Goal: Information Seeking & Learning: Learn about a topic

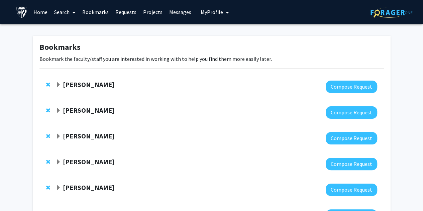
click at [28, 16] on link at bounding box center [23, 11] width 14 height 23
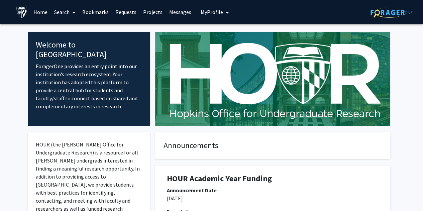
click at [58, 12] on link "Search" at bounding box center [65, 11] width 28 height 23
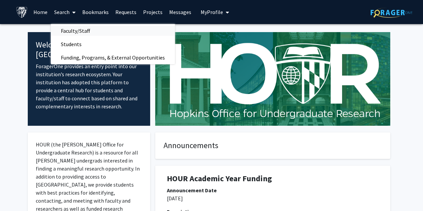
click at [72, 34] on span "Faculty/Staff" at bounding box center [75, 30] width 49 height 13
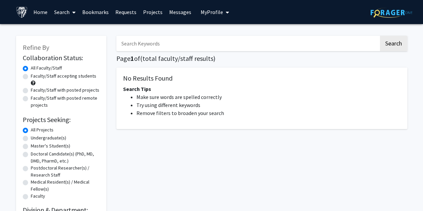
click at [135, 45] on input "Search Keywords" at bounding box center [247, 43] width 263 height 15
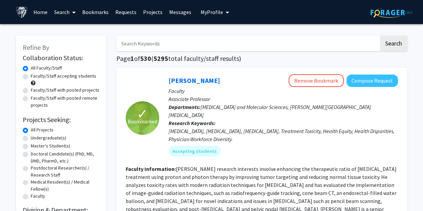
click at [31, 77] on label "Faculty/Staff accepting students" at bounding box center [64, 76] width 66 height 7
click at [31, 77] on input "Faculty/Staff accepting students" at bounding box center [33, 75] width 4 height 4
radio input "true"
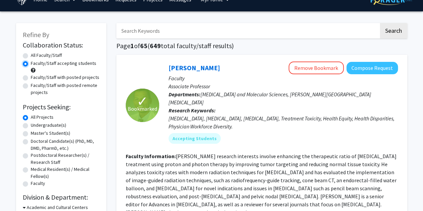
scroll to position [13, 0]
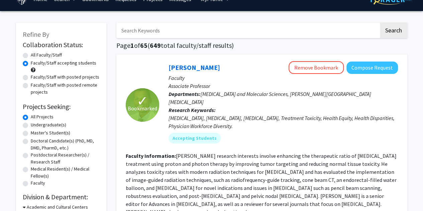
click at [143, 30] on input "Search Keywords" at bounding box center [247, 30] width 263 height 15
type input "systemic review"
click at [380, 23] on button "Search" at bounding box center [393, 30] width 27 height 15
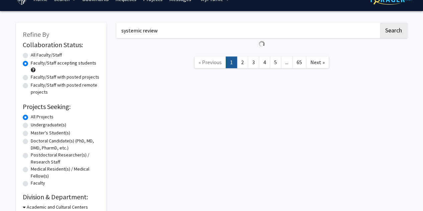
radio input "true"
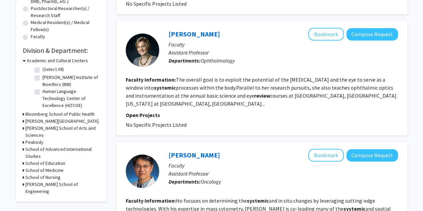
scroll to position [160, 0]
click at [174, 78] on fg-read-more "The overall goal is to exploit the potential of the cornea and the eye to serve…" at bounding box center [261, 91] width 271 height 31
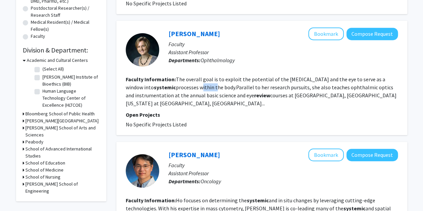
click at [174, 78] on fg-read-more "The overall goal is to exploit the potential of the cornea and the eye to serve…" at bounding box center [261, 91] width 271 height 31
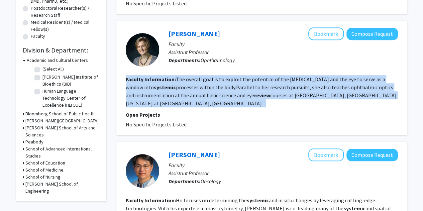
click at [174, 78] on fg-read-more "The overall goal is to exploit the potential of the cornea and the eye to serve…" at bounding box center [261, 91] width 271 height 31
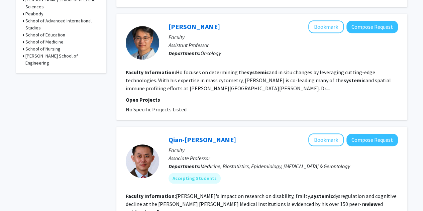
scroll to position [288, 0]
click at [169, 78] on fg-read-more "Ho focuses on determining the systemic and in situ changes by leveraging cuttin…" at bounding box center [258, 80] width 265 height 23
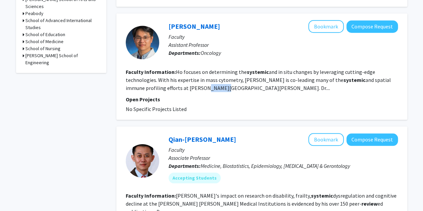
click at [169, 78] on fg-read-more "Ho focuses on determining the systemic and in situ changes by leveraging cuttin…" at bounding box center [258, 80] width 265 height 23
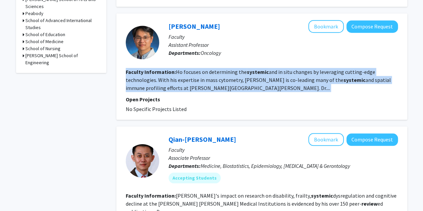
click at [169, 78] on fg-read-more "Ho focuses on determining the systemic and in situ changes by leveraging cuttin…" at bounding box center [258, 80] width 265 height 23
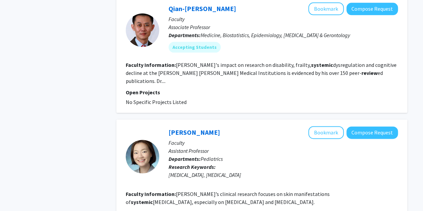
scroll to position [420, 0]
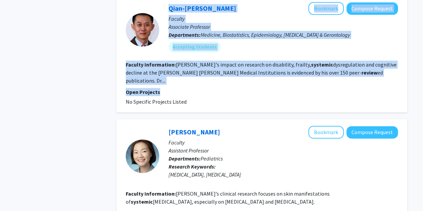
drag, startPoint x: 101, startPoint y: 52, endPoint x: 238, endPoint y: 77, distance: 138.8
click at [238, 88] on p "Open Projects" at bounding box center [262, 92] width 272 height 8
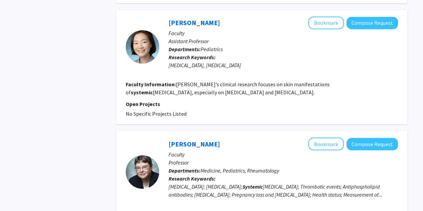
scroll to position [658, 0]
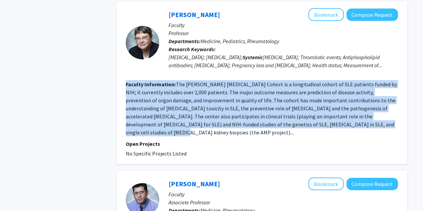
drag, startPoint x: 122, startPoint y: 67, endPoint x: 346, endPoint y: 108, distance: 227.4
click at [346, 108] on div "Michelle Petri Bookmark Compose Request Faculty Professor Departments: Medicine…" at bounding box center [261, 83] width 291 height 163
click at [346, 108] on fg-read-more "The Hopkins Lupus Cohort is a longitudinal cohort of SLE patients funded by NIH…" at bounding box center [261, 108] width 271 height 55
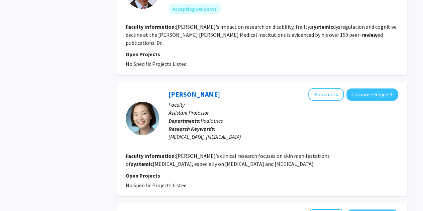
scroll to position [0, 0]
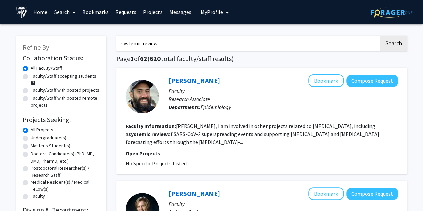
click at [105, 84] on div "Refine By Collaboration Status: Collaboration Status All Faculty/Staff Collabor…" at bounding box center [61, 199] width 90 height 326
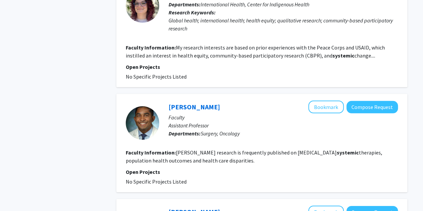
scroll to position [1122, 0]
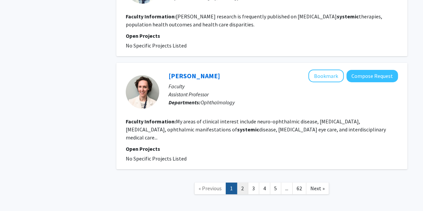
click at [241, 183] on link "2" at bounding box center [242, 189] width 11 height 12
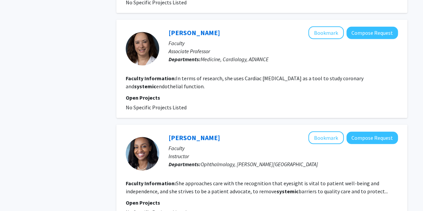
scroll to position [1028, 0]
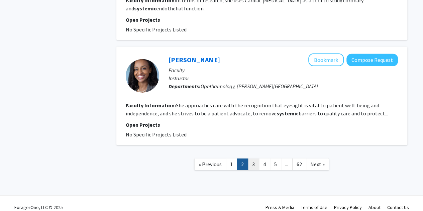
click at [250, 159] on link "3" at bounding box center [253, 165] width 11 height 12
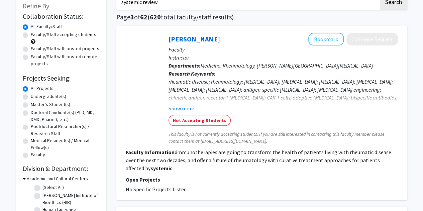
scroll to position [40, 0]
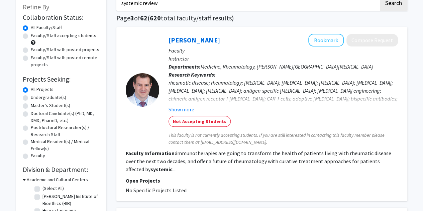
click at [182, 81] on div "rheumatic disease; rheumatology; autoimmune disease; autoimmunity; myositis; an…" at bounding box center [284, 95] width 230 height 32
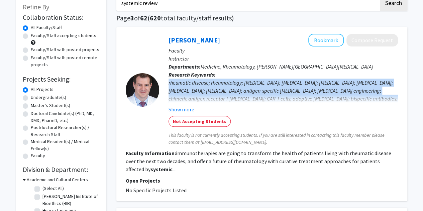
click at [182, 81] on div "rheumatic disease; rheumatology; autoimmune disease; autoimmunity; myositis; an…" at bounding box center [284, 95] width 230 height 32
click at [181, 80] on div "rheumatic disease; rheumatology; autoimmune disease; autoimmunity; myositis; an…" at bounding box center [284, 95] width 230 height 32
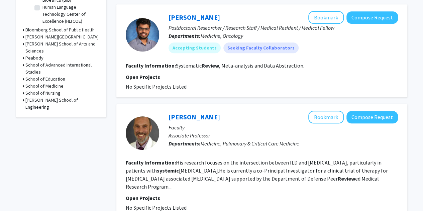
scroll to position [244, 0]
click at [194, 70] on fg-search-faculty "Sai Oruganti Bookmark Compose Request Postdoctoral Researcher / Research Staff …" at bounding box center [262, 51] width 272 height 80
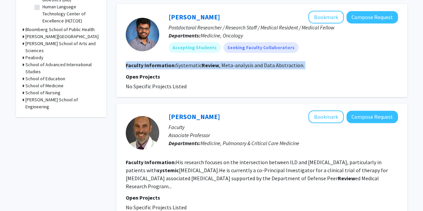
click at [194, 70] on fg-search-faculty "Sai Oruganti Bookmark Compose Request Postdoctoral Researcher / Research Staff …" at bounding box center [262, 51] width 272 height 80
click at [181, 61] on section "Faculty Information: Systematic Review , Meta-analysis and Data Abstraction." at bounding box center [262, 65] width 272 height 8
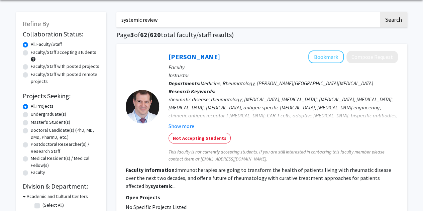
scroll to position [0, 0]
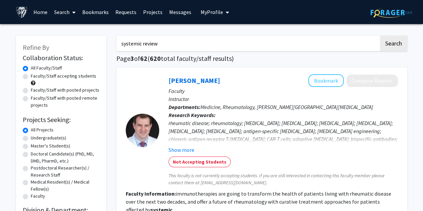
click at [138, 43] on input "systemic review" at bounding box center [247, 43] width 263 height 15
click at [380, 36] on button "Search" at bounding box center [393, 43] width 27 height 15
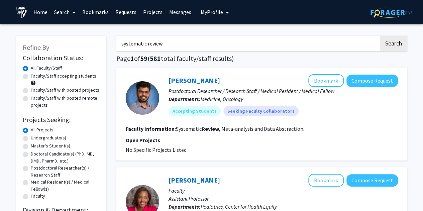
type input "systematic review"
click at [380, 36] on button "Search" at bounding box center [393, 43] width 27 height 15
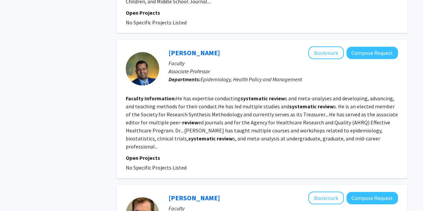
scroll to position [1015, 0]
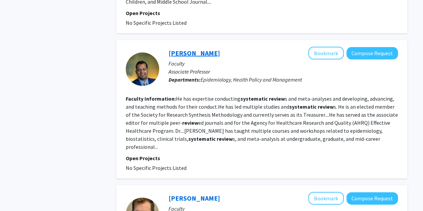
click at [181, 49] on link "Ian Saldanha" at bounding box center [195, 53] width 52 height 8
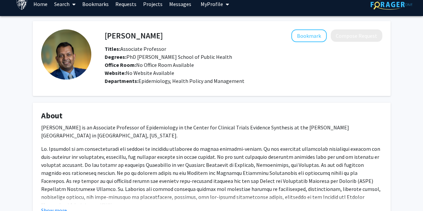
scroll to position [7, 0]
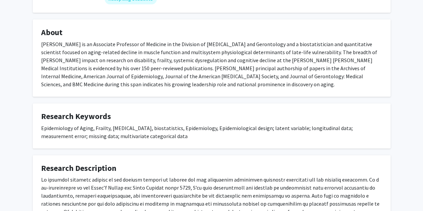
scroll to position [181, 0]
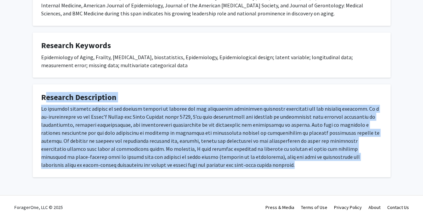
drag, startPoint x: 153, startPoint y: 132, endPoint x: 0, endPoint y: 88, distance: 158.9
click at [0, 88] on div "[PERSON_NAME] Bookmark Compose Request Titles: Associate Professor Degrees: Ph.…" at bounding box center [211, 21] width 423 height 356
drag, startPoint x: 0, startPoint y: 88, endPoint x: 175, endPoint y: 162, distance: 190.3
click at [175, 162] on div "[PERSON_NAME] Bookmark Compose Request Titles: Associate Professor Degrees: Ph.…" at bounding box center [211, 21] width 423 height 356
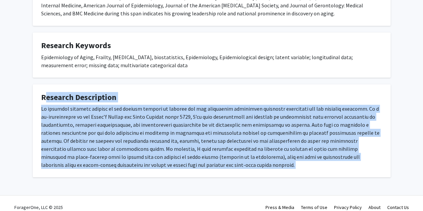
click at [175, 162] on fg-card "Research Description" at bounding box center [212, 130] width 358 height 93
drag, startPoint x: 175, startPoint y: 162, endPoint x: 31, endPoint y: 103, distance: 156.1
click at [31, 103] on div "Qian-Li Xue Bookmark Compose Request Titles: Associate Professor Degrees: Ph.D.…" at bounding box center [212, 12] width 368 height 329
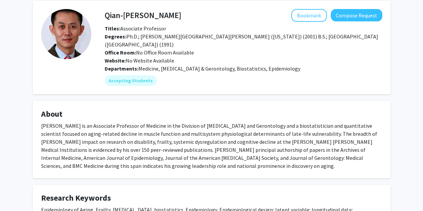
scroll to position [0, 0]
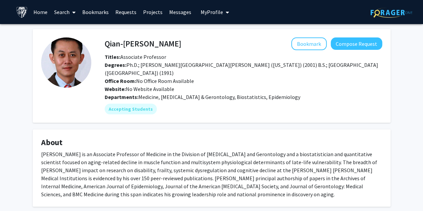
click at [57, 15] on link "Search" at bounding box center [65, 11] width 28 height 23
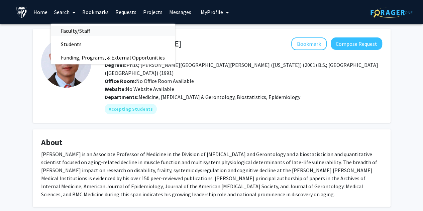
click at [72, 35] on span "Faculty/Staff" at bounding box center [75, 30] width 49 height 13
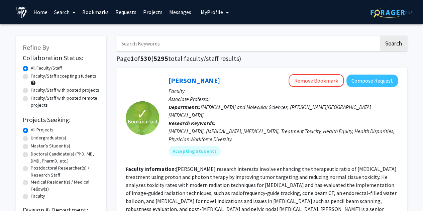
click at [129, 39] on input "Search Keywords" at bounding box center [247, 43] width 263 height 15
type input "raj mukherjee"
click at [380, 36] on button "Search" at bounding box center [393, 43] width 27 height 15
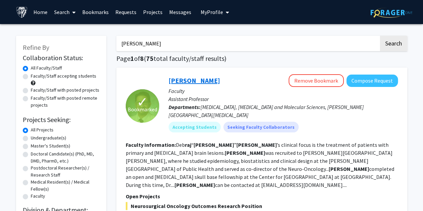
click at [195, 77] on link "Raj Mukherjee" at bounding box center [195, 80] width 52 height 8
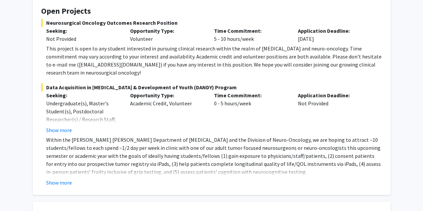
scroll to position [131, 0]
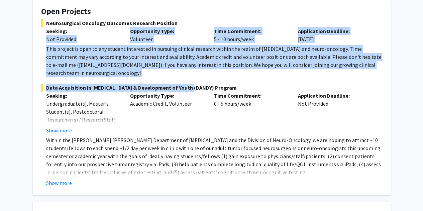
drag, startPoint x: 185, startPoint y: 71, endPoint x: 67, endPoint y: 26, distance: 126.2
click at [67, 26] on fg-project-list "Neurosurgical Oncology Outcomes Research Position Seeking: Not Provided Opportu…" at bounding box center [211, 103] width 341 height 168
click at [67, 27] on p "Seeking:" at bounding box center [83, 31] width 74 height 8
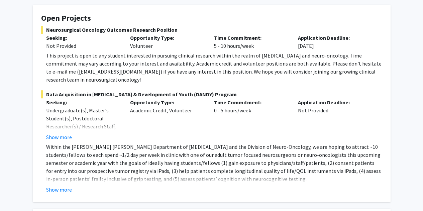
scroll to position [124, 0]
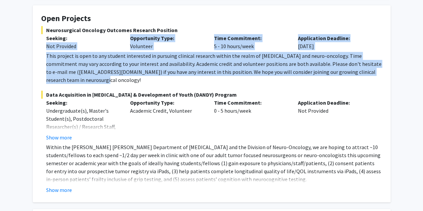
drag, startPoint x: 112, startPoint y: 73, endPoint x: 34, endPoint y: 41, distance: 84.2
click at [34, 41] on fg-card "Open Projects Neurosurgical Oncology Outcomes Research Position Seeking: Not Pr…" at bounding box center [212, 103] width 358 height 197
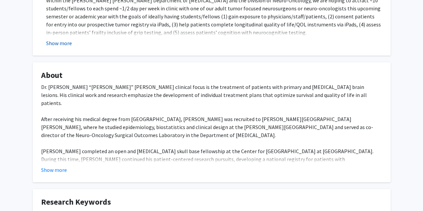
scroll to position [277, 0]
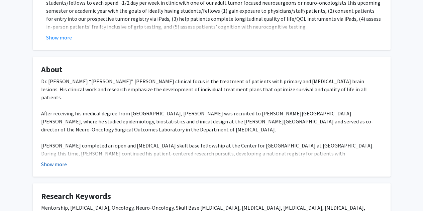
click at [59, 160] on button "Show more" at bounding box center [54, 164] width 26 height 8
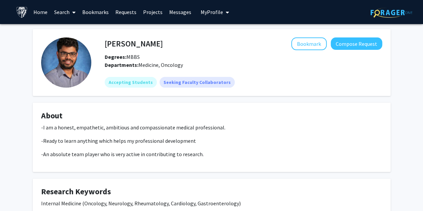
click at [223, 7] on span "My profile dropdown to access profile and logout" at bounding box center [226, 12] width 6 height 23
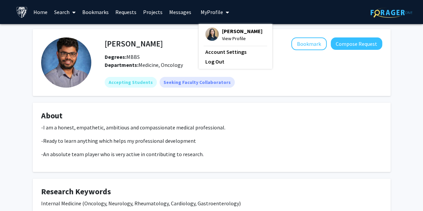
click at [64, 15] on link "Search" at bounding box center [65, 11] width 28 height 23
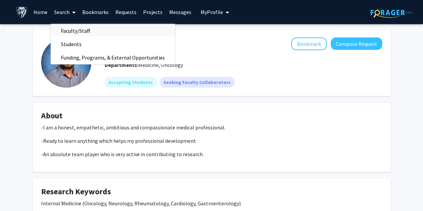
click at [71, 32] on span "Faculty/Staff" at bounding box center [75, 30] width 49 height 13
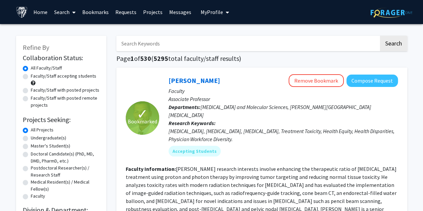
click at [172, 36] on input "Search Keywords" at bounding box center [247, 43] width 263 height 15
type input "[PERSON_NAME]"
click at [380, 36] on button "Search" at bounding box center [393, 43] width 27 height 15
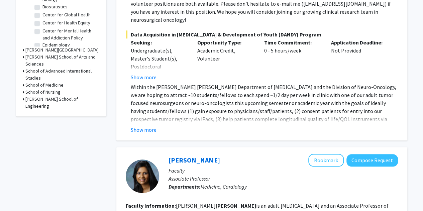
scroll to position [245, 0]
click at [137, 125] on button "Show more" at bounding box center [144, 129] width 26 height 8
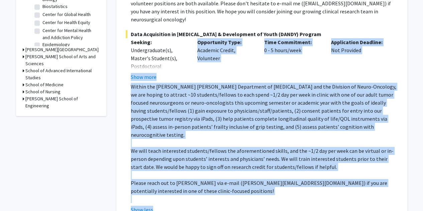
drag, startPoint x: 116, startPoint y: 67, endPoint x: 348, endPoint y: 185, distance: 259.8
click at [348, 185] on div "✓ Bookmarked Raj Mukherjee Remove Bookmark Compose Request Faculty Assistant Pr…" at bounding box center [261, 22] width 291 height 398
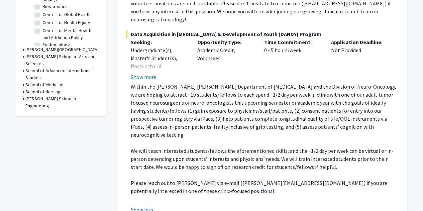
click at [348, 206] on div "Show less" at bounding box center [264, 210] width 267 height 8
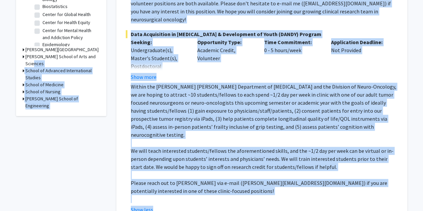
drag, startPoint x: 348, startPoint y: 185, endPoint x: 106, endPoint y: 59, distance: 272.6
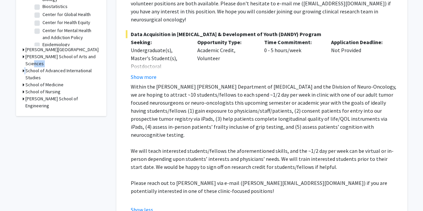
click at [159, 83] on p "Within the Johns Hopkins Department of Neurosurgery and the Division of Neuro-O…" at bounding box center [264, 111] width 267 height 56
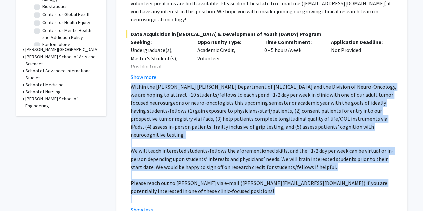
drag, startPoint x: 159, startPoint y: 81, endPoint x: 264, endPoint y: 176, distance: 141.7
click at [264, 176] on div "Within the Johns Hopkins Department of Neurosurgery and the Division of Neuro-O…" at bounding box center [264, 143] width 267 height 120
click at [264, 195] on p at bounding box center [264, 199] width 267 height 8
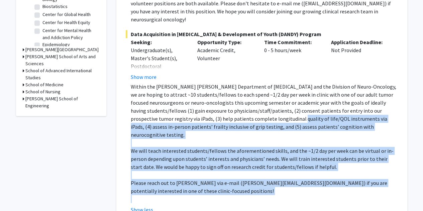
drag, startPoint x: 264, startPoint y: 176, endPoint x: 204, endPoint y: 73, distance: 118.3
click at [204, 83] on div "Within the Johns Hopkins Department of Neurosurgery and the Division of Neuro-O…" at bounding box center [264, 143] width 267 height 120
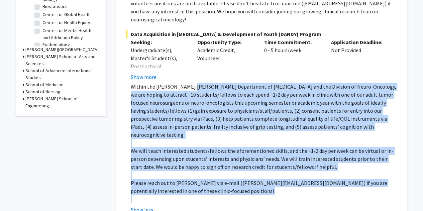
click at [204, 83] on p "Within the Johns Hopkins Department of Neurosurgery and the Division of Neuro-O…" at bounding box center [264, 111] width 267 height 56
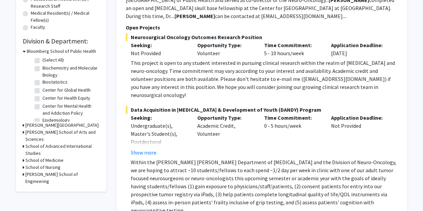
scroll to position [154, 0]
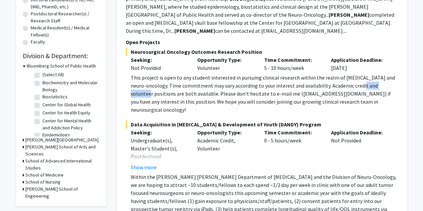
drag, startPoint x: 121, startPoint y: 83, endPoint x: 349, endPoint y: 79, distance: 227.3
click at [349, 79] on div "✓ Bookmarked Raj Mukherjee Remove Bookmark Compose Request Faculty Assistant Pr…" at bounding box center [261, 112] width 291 height 398
click at [349, 79] on div "This project is open to any student interested in pursuing clinical research wi…" at bounding box center [264, 94] width 267 height 40
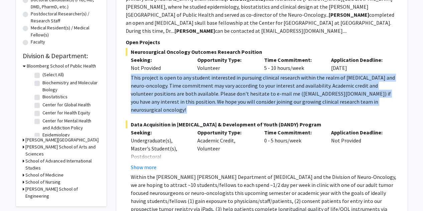
click at [349, 79] on div "This project is open to any student interested in pursuing clinical research wi…" at bounding box center [264, 94] width 267 height 40
click at [309, 76] on div "This project is open to any student interested in pursuing clinical research wi…" at bounding box center [264, 94] width 267 height 40
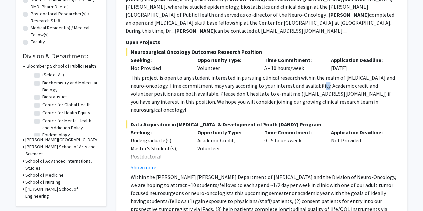
click at [309, 76] on div "This project is open to any student interested in pursuing clinical research wi…" at bounding box center [264, 94] width 267 height 40
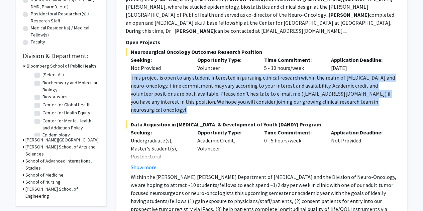
click at [309, 76] on div "This project is open to any student interested in pursuing clinical research wi…" at bounding box center [264, 94] width 267 height 40
click at [259, 78] on div "This project is open to any student interested in pursuing clinical research wi…" at bounding box center [264, 94] width 267 height 40
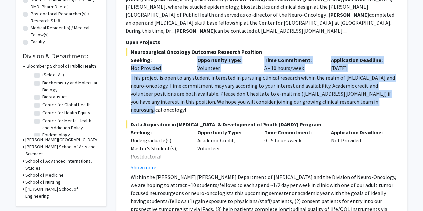
drag, startPoint x: 372, startPoint y: 97, endPoint x: 120, endPoint y: 65, distance: 253.8
click at [120, 65] on div "✓ Bookmarked Raj Mukherjee Remove Bookmark Compose Request Faculty Assistant Pr…" at bounding box center [261, 112] width 291 height 398
drag, startPoint x: 120, startPoint y: 65, endPoint x: 369, endPoint y: 94, distance: 250.4
click at [369, 94] on div "✓ Bookmarked Raj Mukherjee Remove Bookmark Compose Request Faculty Assistant Pr…" at bounding box center [261, 112] width 291 height 398
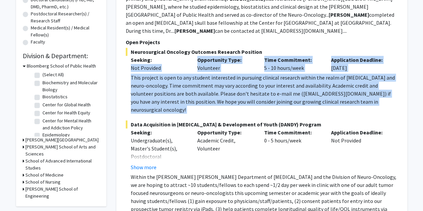
click at [369, 94] on div "This project is open to any student interested in pursuing clinical research wi…" at bounding box center [264, 94] width 267 height 40
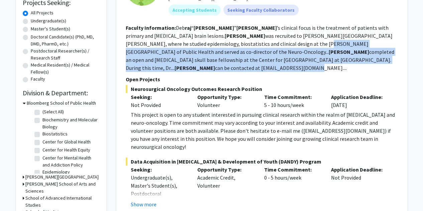
drag, startPoint x: 346, startPoint y: 63, endPoint x: 216, endPoint y: 44, distance: 131.5
click at [216, 44] on section "Faculty Information: Deb raj “ Raj ” Mukherjee ’s clinical focus is the treatme…" at bounding box center [262, 48] width 272 height 48
click at [216, 44] on fg-read-more "Deb raj “ Raj ” Mukherjee ’s clinical focus is the treatment of patients with p…" at bounding box center [260, 47] width 269 height 47
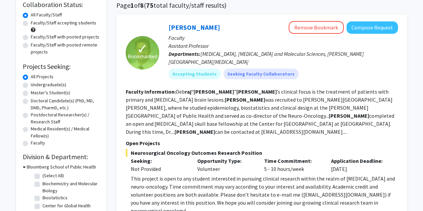
scroll to position [53, 0]
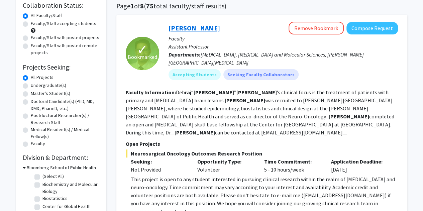
click at [191, 26] on link "Raj Mukherjee" at bounding box center [195, 28] width 52 height 8
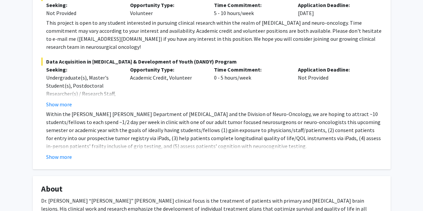
scroll to position [222, 0]
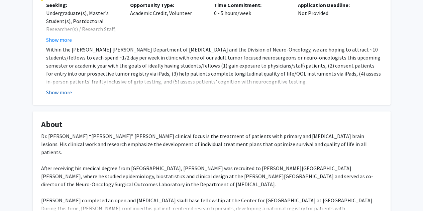
click at [68, 88] on button "Show more" at bounding box center [59, 92] width 26 height 8
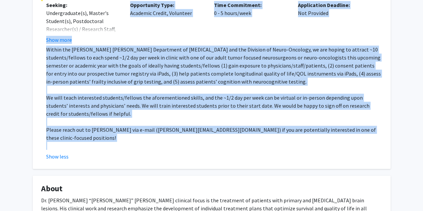
drag, startPoint x: 29, startPoint y: 36, endPoint x: 362, endPoint y: 126, distance: 345.1
click at [362, 126] on div "Raj Mukherjee Remove Bookmark Compose Request Titles: Assistant Professor Degre…" at bounding box center [212, 159] width 368 height 705
click at [362, 142] on p at bounding box center [214, 146] width 336 height 8
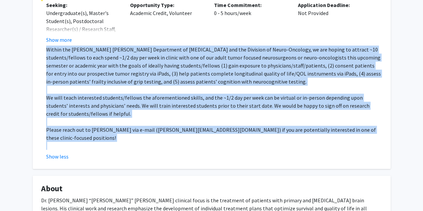
drag, startPoint x: 362, startPoint y: 126, endPoint x: 40, endPoint y: 43, distance: 333.0
click at [40, 43] on fg-card "Open Projects Neurosurgical Oncology Outcomes Research Position Seeking: Not Pr…" at bounding box center [212, 38] width 358 height 261
drag, startPoint x: 40, startPoint y: 43, endPoint x: 365, endPoint y: 135, distance: 337.5
click at [365, 135] on fg-card "Open Projects Neurosurgical Oncology Outcomes Research Position Seeking: Not Pr…" at bounding box center [212, 38] width 358 height 261
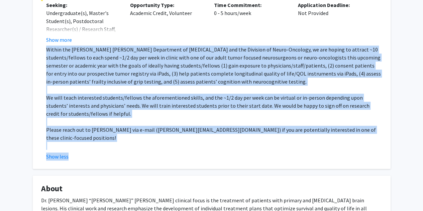
click at [365, 135] on fg-read-more "Within the Johns Hopkins Department of Neurosurgery and the Division of Neuro-O…" at bounding box center [211, 103] width 341 height 115
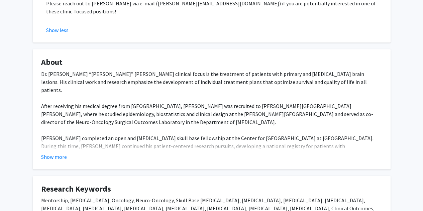
scroll to position [348, 0]
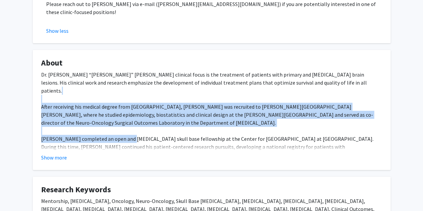
drag, startPoint x: 41, startPoint y: 76, endPoint x: 126, endPoint y: 117, distance: 94.3
click at [126, 117] on div "Dr. Debraj “Raj” Mukherjee’s clinical focus is the treatment of patients with p…" at bounding box center [211, 123] width 341 height 104
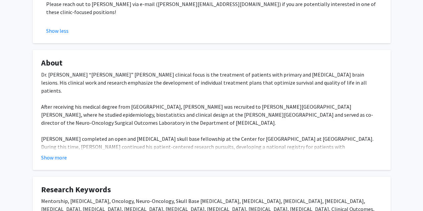
click at [47, 129] on div "Dr. Debraj “Raj” Mukherjee’s clinical focus is the treatment of patients with p…" at bounding box center [211, 123] width 341 height 104
click at [48, 147] on fg-card "About Dr. Debraj “Raj” Mukherjee’s clinical focus is the treatment of patients …" at bounding box center [212, 110] width 358 height 120
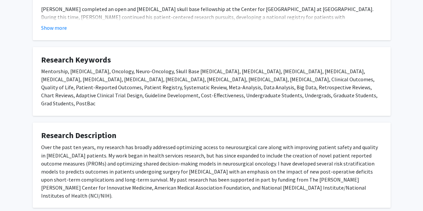
scroll to position [481, 0]
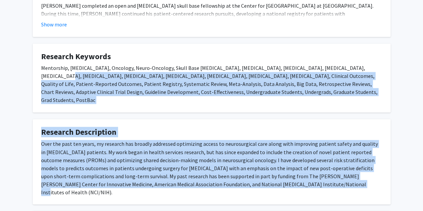
drag, startPoint x: 21, startPoint y: 57, endPoint x: 341, endPoint y: 172, distance: 340.2
click at [341, 172] on fg-card "Research Description Over the past ten years, my research has broadly addressed…" at bounding box center [212, 161] width 358 height 85
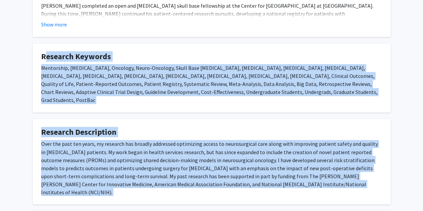
drag, startPoint x: 341, startPoint y: 172, endPoint x: 26, endPoint y: 43, distance: 340.4
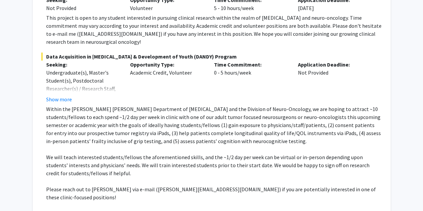
scroll to position [162, 0]
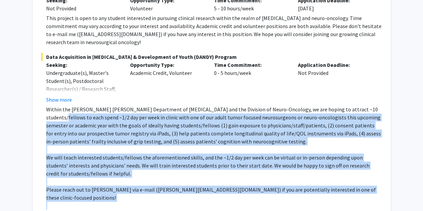
drag, startPoint x: 44, startPoint y: 109, endPoint x: 388, endPoint y: 192, distance: 354.5
click at [388, 192] on fg-card "Open Projects Neurosurgical Oncology Outcomes Research Position Seeking: Not Pr…" at bounding box center [212, 98] width 358 height 261
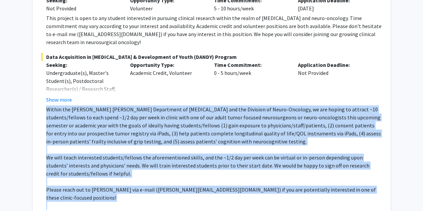
drag, startPoint x: 388, startPoint y: 192, endPoint x: 48, endPoint y: 103, distance: 352.0
click at [48, 103] on fg-card "Open Projects Neurosurgical Oncology Outcomes Research Position Seeking: Not Pr…" at bounding box center [212, 98] width 358 height 261
click at [48, 105] on p "Within the Johns Hopkins Department of Neurosurgery and the Division of Neuro-O…" at bounding box center [214, 125] width 336 height 40
drag, startPoint x: 48, startPoint y: 103, endPoint x: 379, endPoint y: 179, distance: 339.8
click at [379, 179] on div "Within the Johns Hopkins Department of Neurosurgery and the Division of Neuro-O…" at bounding box center [214, 157] width 336 height 104
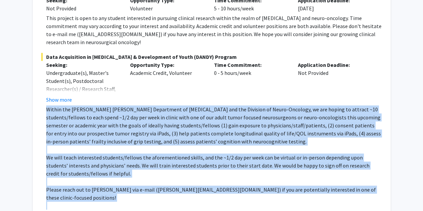
click at [379, 186] on p "Please reach out to Dr. Raj Mukherjee via e-mail (drraj@jhmi.edu) if you are po…" at bounding box center [214, 194] width 336 height 16
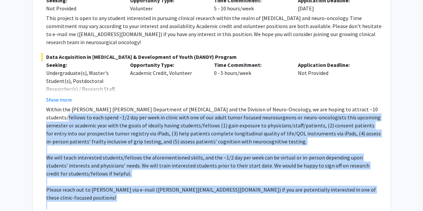
drag, startPoint x: 379, startPoint y: 179, endPoint x: 49, endPoint y: 109, distance: 337.4
click at [49, 109] on div "Within the Johns Hopkins Department of Neurosurgery and the Division of Neuro-O…" at bounding box center [214, 157] width 336 height 104
click at [49, 109] on p "Within the Johns Hopkins Department of Neurosurgery and the Division of Neuro-O…" at bounding box center [214, 125] width 336 height 40
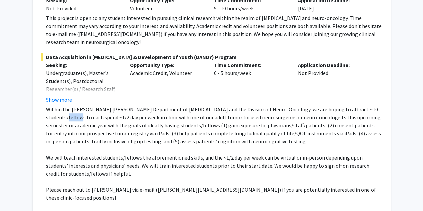
click at [49, 109] on p "Within the Johns Hopkins Department of Neurosurgery and the Division of Neuro-O…" at bounding box center [214, 125] width 336 height 40
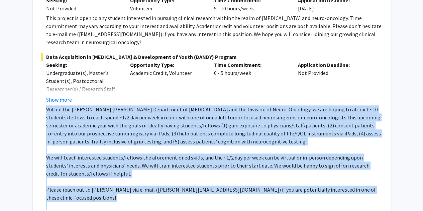
drag, startPoint x: 49, startPoint y: 109, endPoint x: 236, endPoint y: 182, distance: 201.1
click at [236, 182] on div "Within the Johns Hopkins Department of Neurosurgery and the Division of Neuro-O…" at bounding box center [214, 157] width 336 height 104
click at [236, 186] on p "Please reach out to Dr. Raj Mukherjee via e-mail (drraj@jhmi.edu) if you are po…" at bounding box center [214, 194] width 336 height 16
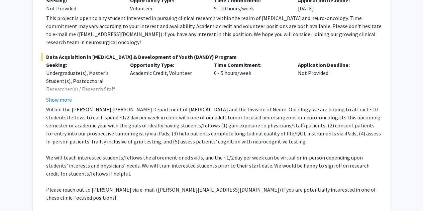
click at [236, 186] on p "Please reach out to Dr. Raj Mukherjee via e-mail (drraj@jhmi.edu) if you are po…" at bounding box center [214, 194] width 336 height 16
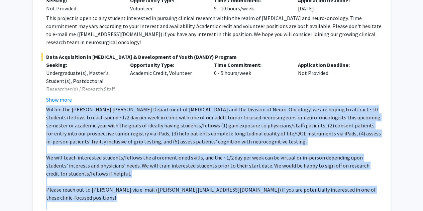
drag, startPoint x: 236, startPoint y: 182, endPoint x: 187, endPoint y: 125, distance: 75.0
click at [187, 125] on div "Within the Johns Hopkins Department of Neurosurgery and the Division of Neuro-O…" at bounding box center [214, 157] width 336 height 104
click at [187, 125] on p "Within the Johns Hopkins Department of Neurosurgery and the Division of Neuro-O…" at bounding box center [214, 125] width 336 height 40
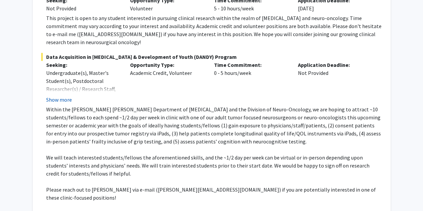
click at [61, 96] on button "Show more" at bounding box center [59, 100] width 26 height 8
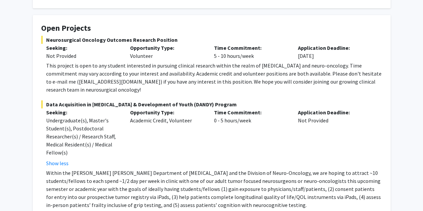
scroll to position [114, 0]
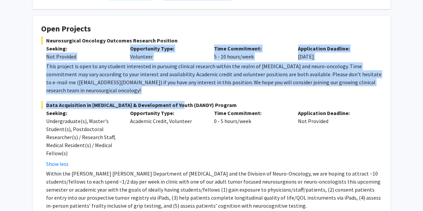
drag, startPoint x: 34, startPoint y: 59, endPoint x: 177, endPoint y: 91, distance: 146.9
click at [177, 91] on fg-card "Open Projects Neurosurgical Oncology Outcomes Research Position Seeking: Not Pr…" at bounding box center [212, 154] width 358 height 277
click at [177, 91] on fg-project-list "Neurosurgical Oncology Outcomes Research Position Seeking: Not Provided Opportu…" at bounding box center [211, 160] width 341 height 248
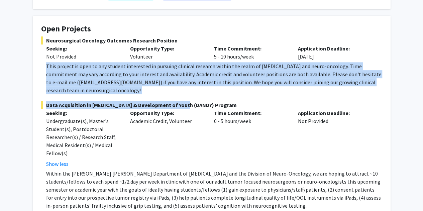
drag, startPoint x: 177, startPoint y: 91, endPoint x: 37, endPoint y: 60, distance: 143.6
click at [37, 60] on fg-card "Open Projects Neurosurgical Oncology Outcomes Research Position Seeking: Not Pr…" at bounding box center [212, 154] width 358 height 277
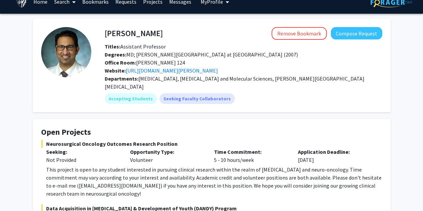
scroll to position [0, 0]
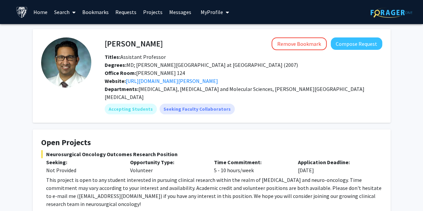
click at [56, 14] on link "Search" at bounding box center [65, 11] width 28 height 23
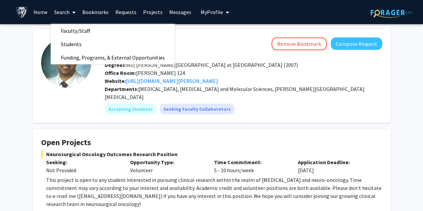
click at [44, 98] on fg-profile-picture at bounding box center [66, 75] width 50 height 77
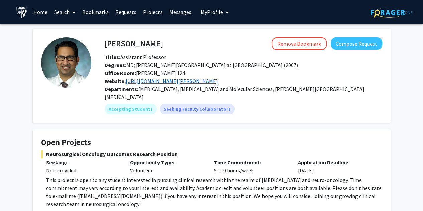
click at [155, 82] on link "https://www.hopkinsmedicine.org/profiles/results/directory/profile/10004317/deb…" at bounding box center [172, 81] width 92 height 7
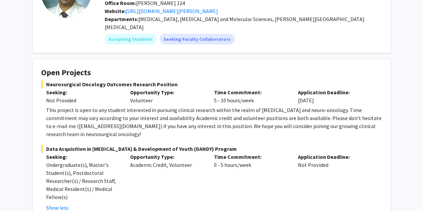
scroll to position [74, 0]
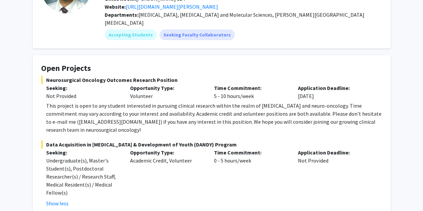
click at [147, 102] on div "This project is open to any student interested in pursuing clinical research wi…" at bounding box center [214, 118] width 336 height 32
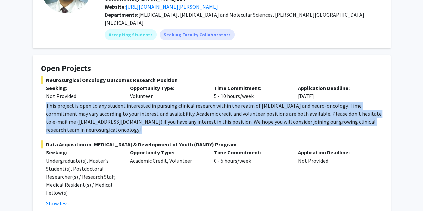
click at [147, 102] on div "This project is open to any student interested in pursuing clinical research wi…" at bounding box center [214, 118] width 336 height 32
click at [100, 102] on div "This project is open to any student interested in pursuing clinical research wi…" at bounding box center [214, 118] width 336 height 32
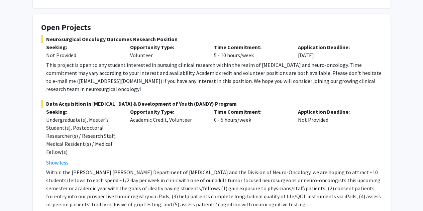
scroll to position [139, 0]
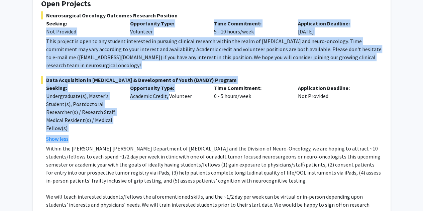
drag, startPoint x: 45, startPoint y: 23, endPoint x: 168, endPoint y: 85, distance: 137.7
click at [168, 85] on fg-project-list "Neurosurgical Oncology Outcomes Research Position Seeking: Not Provided Opportu…" at bounding box center [211, 135] width 341 height 248
click at [168, 85] on div "Opportunity Type: Academic Credit, Volunteer" at bounding box center [167, 113] width 84 height 59
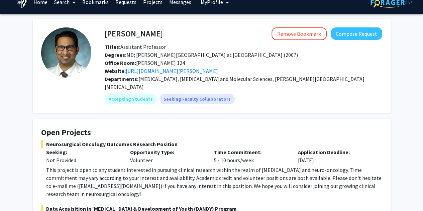
scroll to position [0, 0]
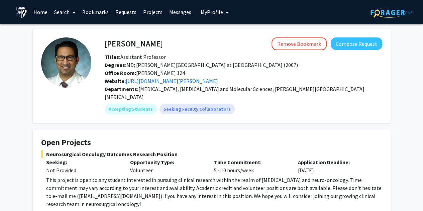
click at [65, 10] on link "Search" at bounding box center [65, 11] width 28 height 23
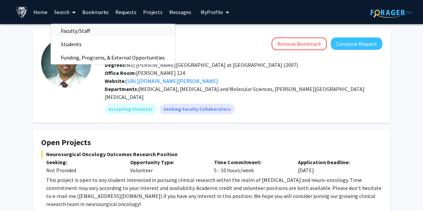
click at [100, 32] on link "Faculty/Staff" at bounding box center [113, 31] width 124 height 10
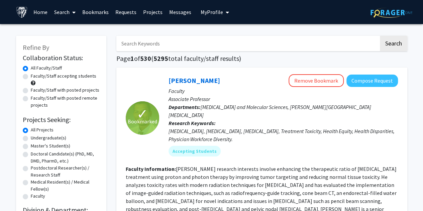
click at [151, 40] on input "Search Keywords" at bounding box center [247, 43] width 263 height 15
paste input "Seth Shatkin Margolis"
type input "Seth Shatkin Margolis"
click at [380, 36] on button "Search" at bounding box center [393, 43] width 27 height 15
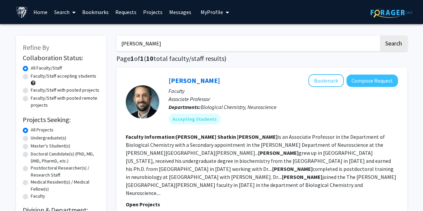
drag, startPoint x: 181, startPoint y: 86, endPoint x: 168, endPoint y: 77, distance: 16.5
click at [168, 77] on div "Seth Margolis Bookmark Compose Request Faculty Associate Professor Departments:…" at bounding box center [278, 101] width 239 height 55
click at [175, 77] on link "Seth Margolis" at bounding box center [195, 80] width 52 height 8
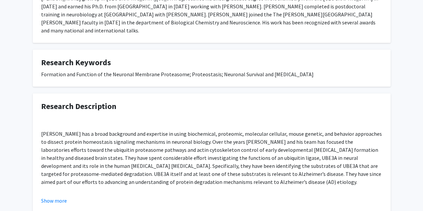
scroll to position [172, 0]
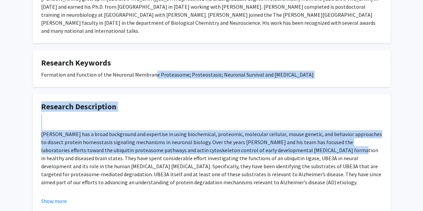
drag, startPoint x: 308, startPoint y: 140, endPoint x: 150, endPoint y: 71, distance: 173.0
click at [150, 71] on div "Seth Margolis Bookmark Compose Request Titles: Associate Professor Degrees: B.S…" at bounding box center [212, 35] width 368 height 356
click at [150, 71] on fg-card "Research Keywords Formation and Function of the Neuronal Membrane Proteasome; P…" at bounding box center [212, 68] width 358 height 37
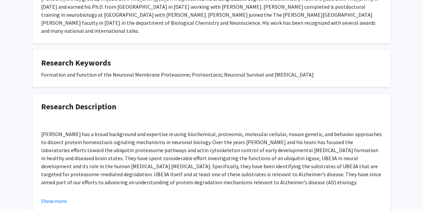
scroll to position [208, 0]
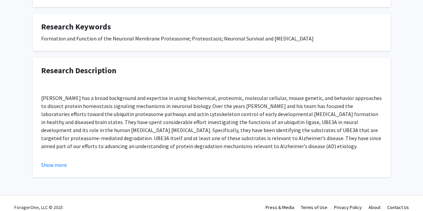
drag, startPoint x: 37, startPoint y: 96, endPoint x: 290, endPoint y: 136, distance: 255.8
click at [290, 136] on fg-card "Research Description Dr. Margolis has a broad background and expertise in using…" at bounding box center [212, 118] width 358 height 120
click at [290, 136] on div "Dr. Margolis has a broad background and expertise in using biochemical, proteom…" at bounding box center [211, 174] width 341 height 193
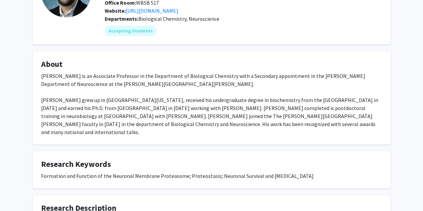
scroll to position [70, 0]
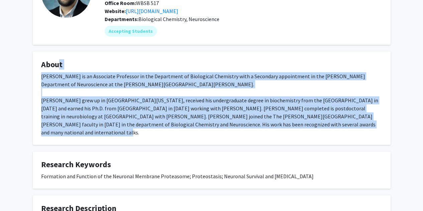
drag, startPoint x: 302, startPoint y: 131, endPoint x: 41, endPoint y: 63, distance: 269.2
click at [41, 63] on fg-card "About Dr. Seth Shatkin Margolis is an Associate Professor in the Department of …" at bounding box center [212, 98] width 358 height 93
click at [41, 63] on h4 "About" at bounding box center [211, 65] width 341 height 10
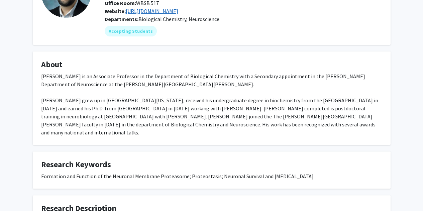
click at [167, 14] on link "http://www.margolislab.org" at bounding box center [152, 11] width 53 height 7
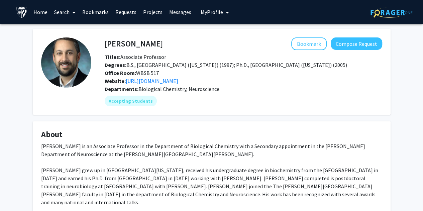
click at [158, 64] on span "Degrees: B.S., University of Rochester (New York) (1997); Ph.D., Duke Universit…" at bounding box center [226, 65] width 243 height 7
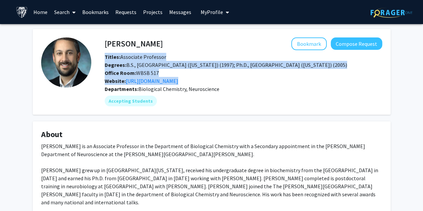
drag, startPoint x: 158, startPoint y: 64, endPoint x: 235, endPoint y: 89, distance: 80.7
click at [235, 89] on div "Seth Margolis Bookmark Compose Request Titles: Associate Professor Degrees: B.S…" at bounding box center [236, 71] width 291 height 69
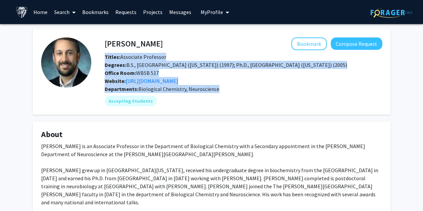
click at [235, 89] on div "Departments: Biological Chemistry, Neuroscience" at bounding box center [244, 89] width 278 height 8
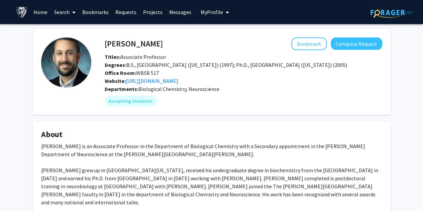
click at [64, 14] on link "Search" at bounding box center [65, 11] width 28 height 23
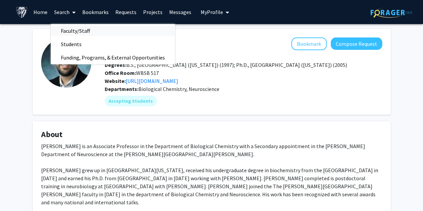
click at [73, 34] on span "Faculty/Staff" at bounding box center [75, 30] width 49 height 13
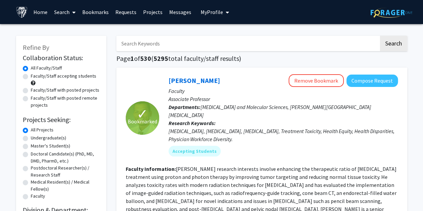
click at [143, 41] on input "Search Keywords" at bounding box center [247, 43] width 263 height 15
click at [380, 36] on button "Search" at bounding box center [393, 43] width 27 height 15
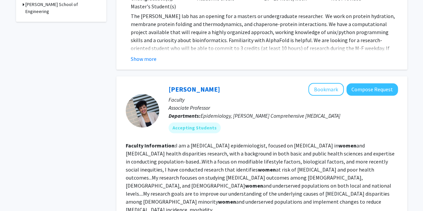
scroll to position [345, 0]
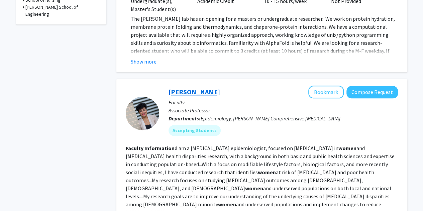
type input "womens health"
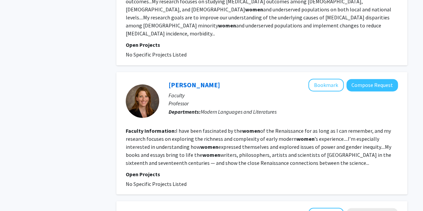
scroll to position [524, 0]
click at [230, 127] on fg-read-more "I have been fascinated by the women of the Renaissance for as long as I can rem…" at bounding box center [259, 146] width 266 height 39
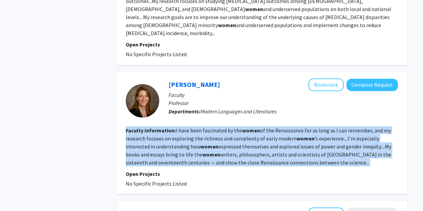
click at [230, 127] on fg-read-more "I have been fascinated by the women of the Renaissance for as long as I can rem…" at bounding box center [259, 146] width 266 height 39
click at [204, 127] on fg-read-more "I have been fascinated by the women of the Renaissance for as long as I can rem…" at bounding box center [259, 146] width 266 height 39
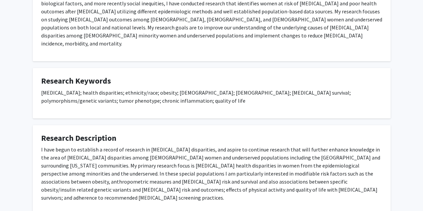
scroll to position [159, 0]
